Goal: Task Accomplishment & Management: Use online tool/utility

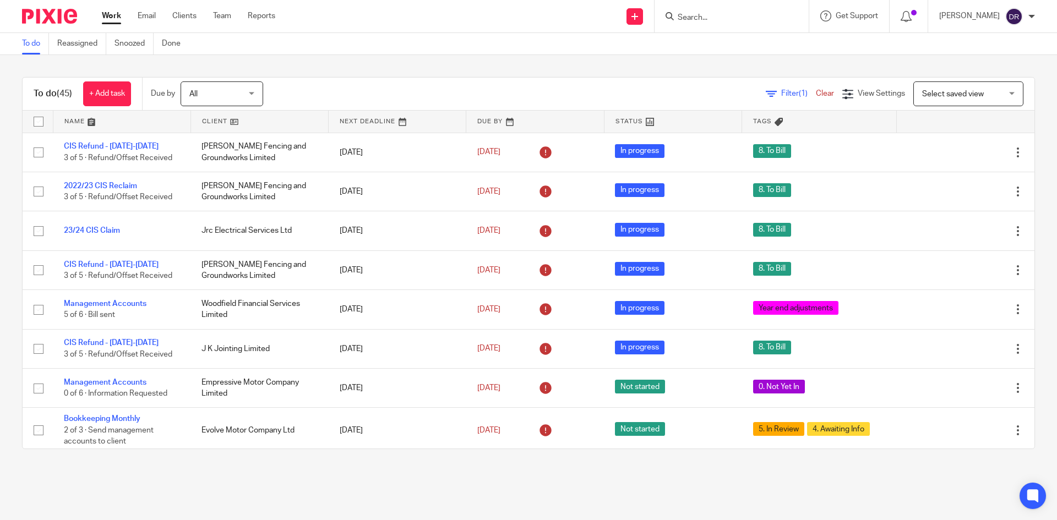
click at [725, 20] on input "Search" at bounding box center [726, 18] width 99 height 10
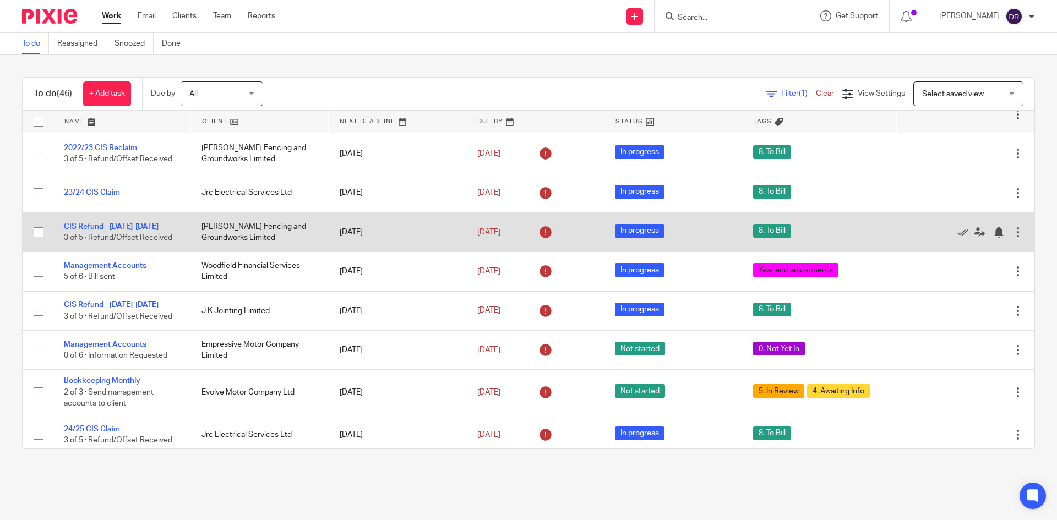
scroll to position [55, 0]
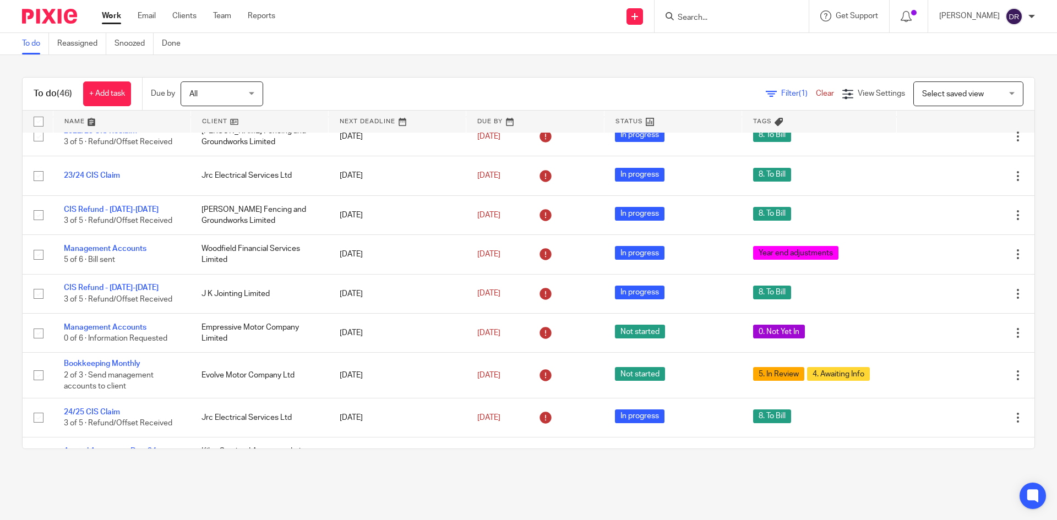
click at [87, 123] on link at bounding box center [121, 122] width 137 height 22
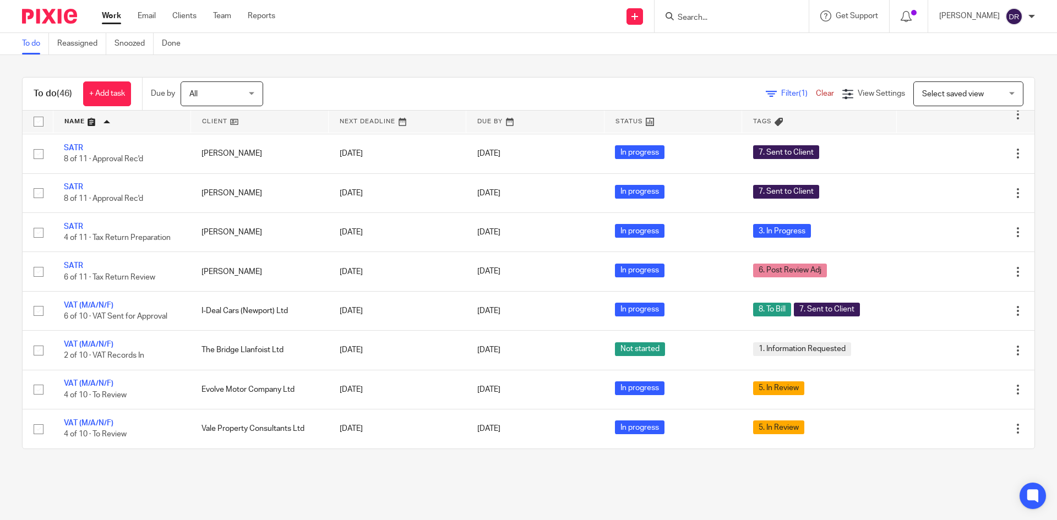
scroll to position [1529, 0]
click at [54, 15] on img at bounding box center [49, 16] width 55 height 15
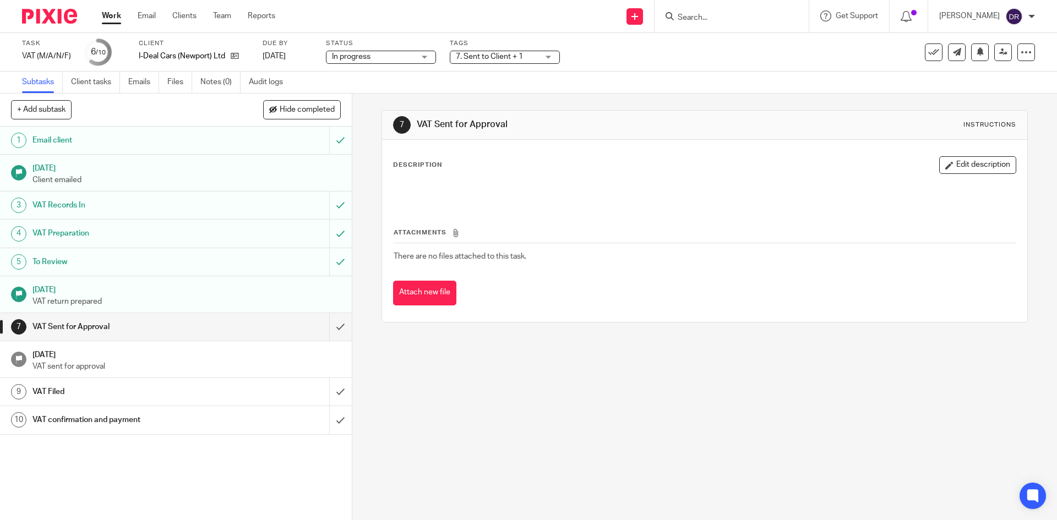
click at [499, 57] on span "7. Sent to Client + 1" at bounding box center [489, 57] width 67 height 8
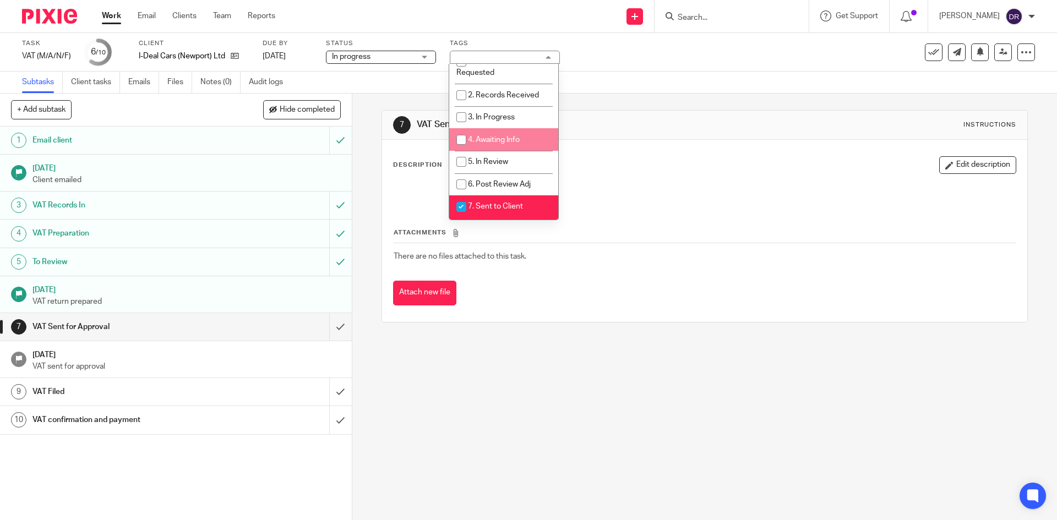
scroll to position [55, 0]
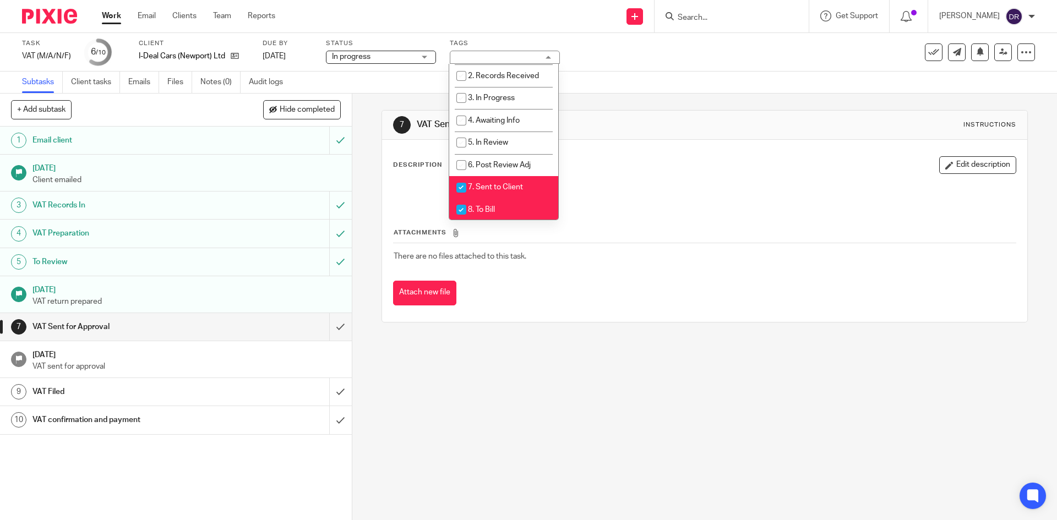
click at [499, 209] on li "8. To Bill" at bounding box center [503, 210] width 109 height 23
checkbox input "false"
click at [535, 369] on div "7 VAT Sent for Approval Instructions Description Edit description Attachments T…" at bounding box center [704, 307] width 705 height 427
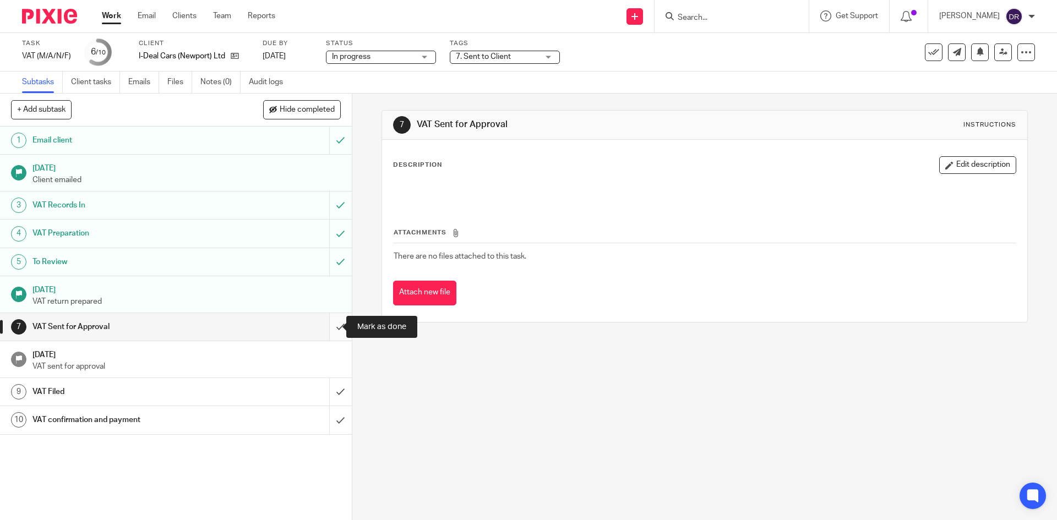
click at [330, 328] on input "submit" at bounding box center [176, 327] width 352 height 28
